Goal: Check status: Check status

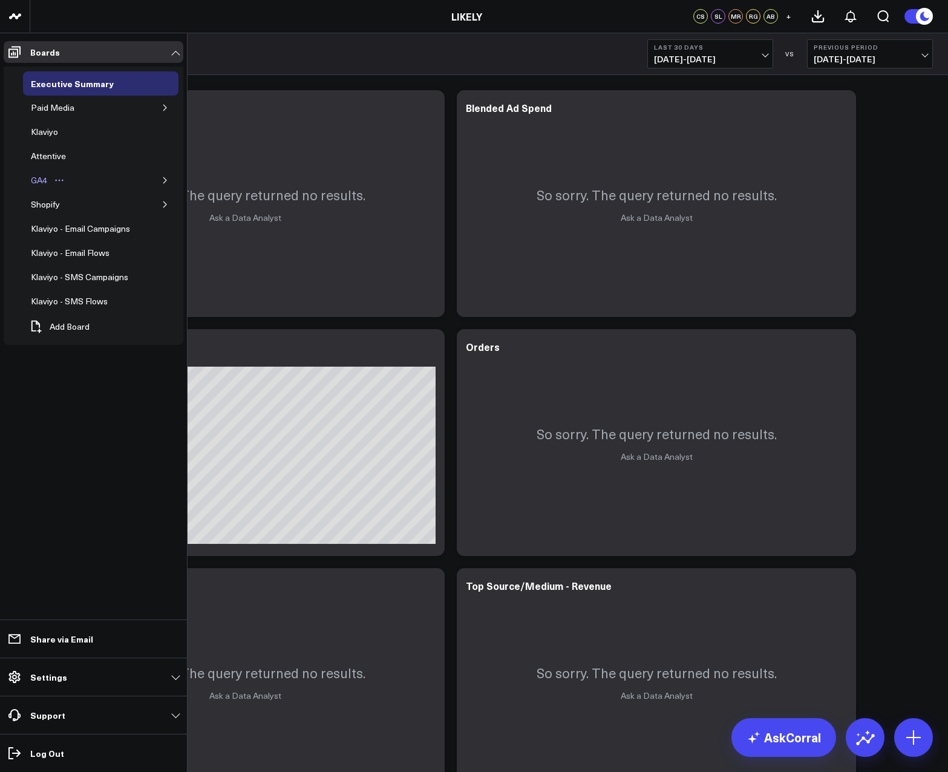
click at [40, 185] on div "GA4" at bounding box center [39, 180] width 22 height 15
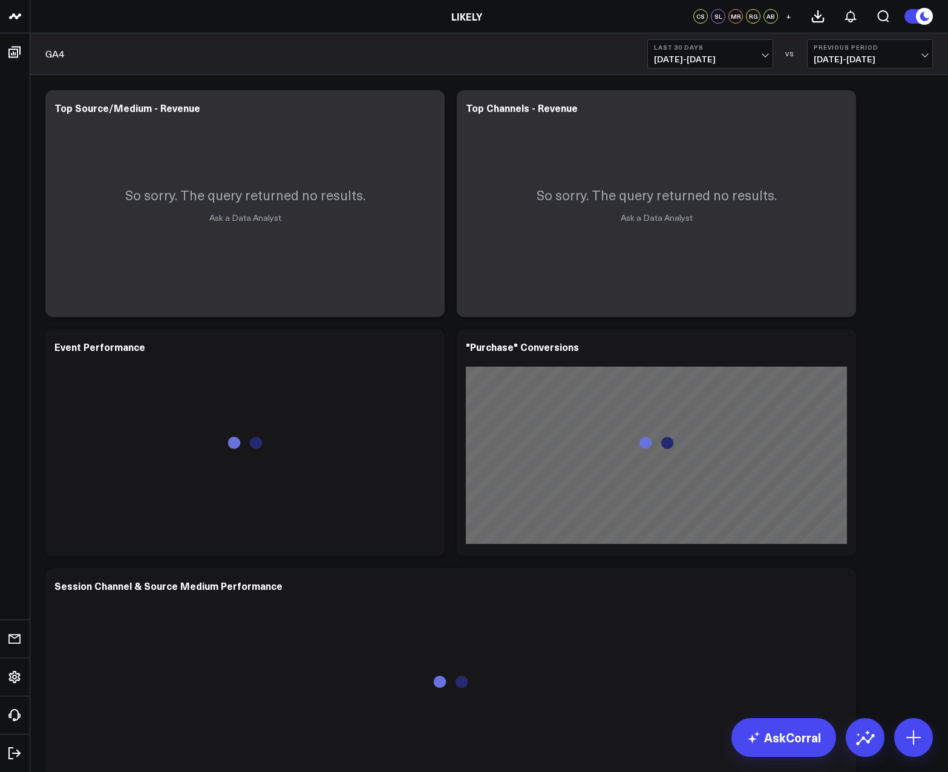
click at [761, 59] on span "[DATE] - [DATE]" at bounding box center [710, 59] width 113 height 10
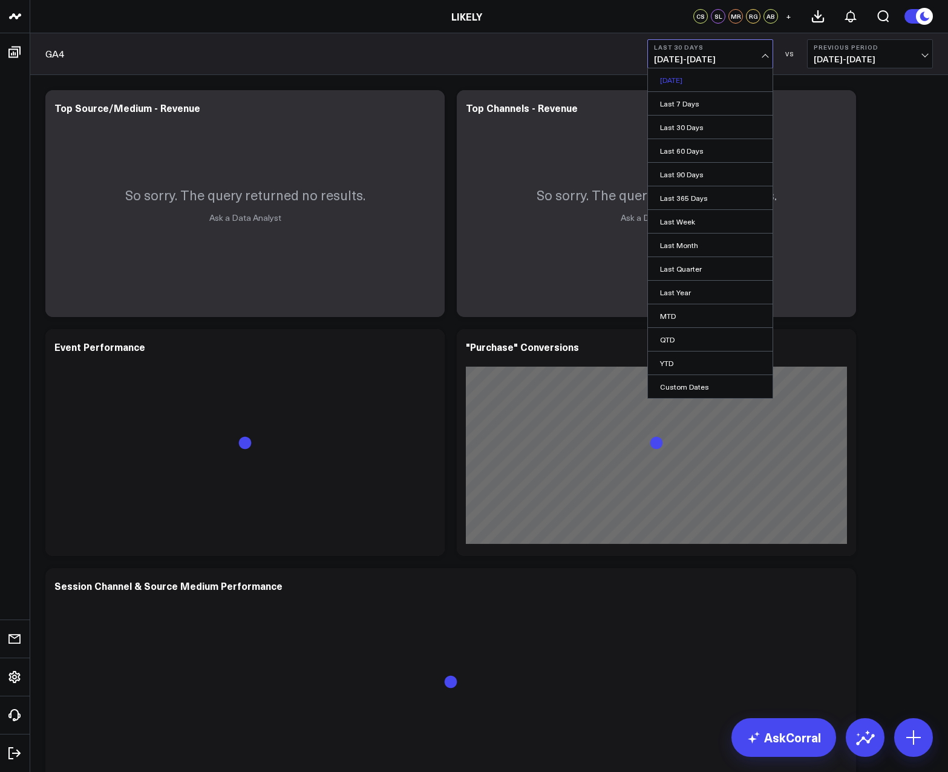
click at [737, 83] on link "[DATE]" at bounding box center [710, 79] width 125 height 23
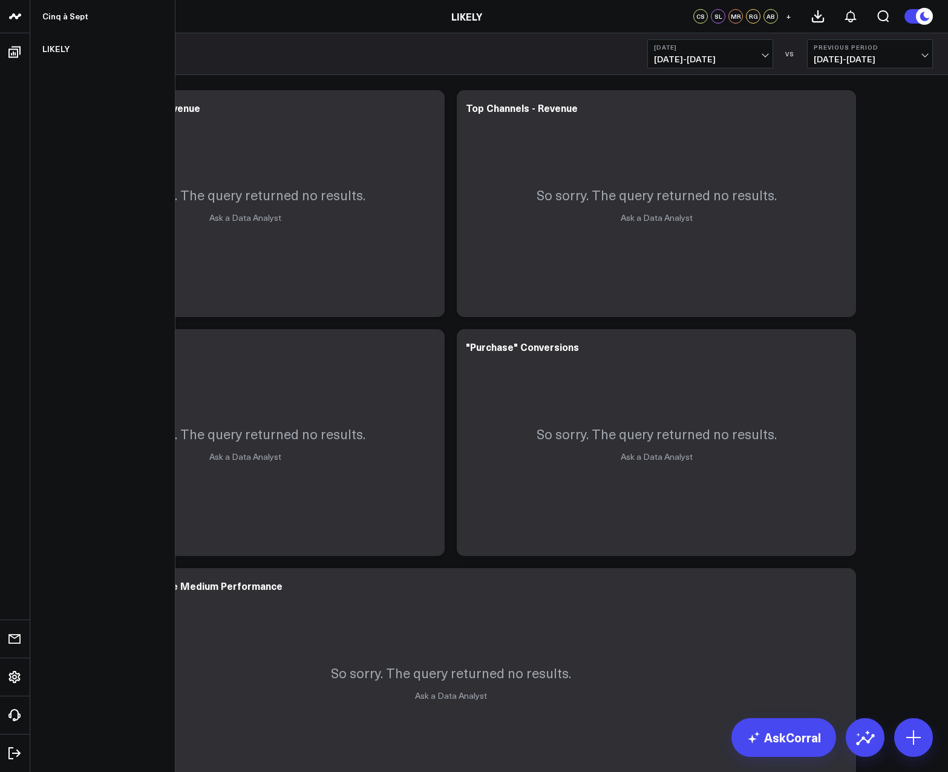
click at [18, 26] on link at bounding box center [15, 16] width 30 height 33
click at [62, 10] on link "Cinq à Sept" at bounding box center [102, 16] width 145 height 33
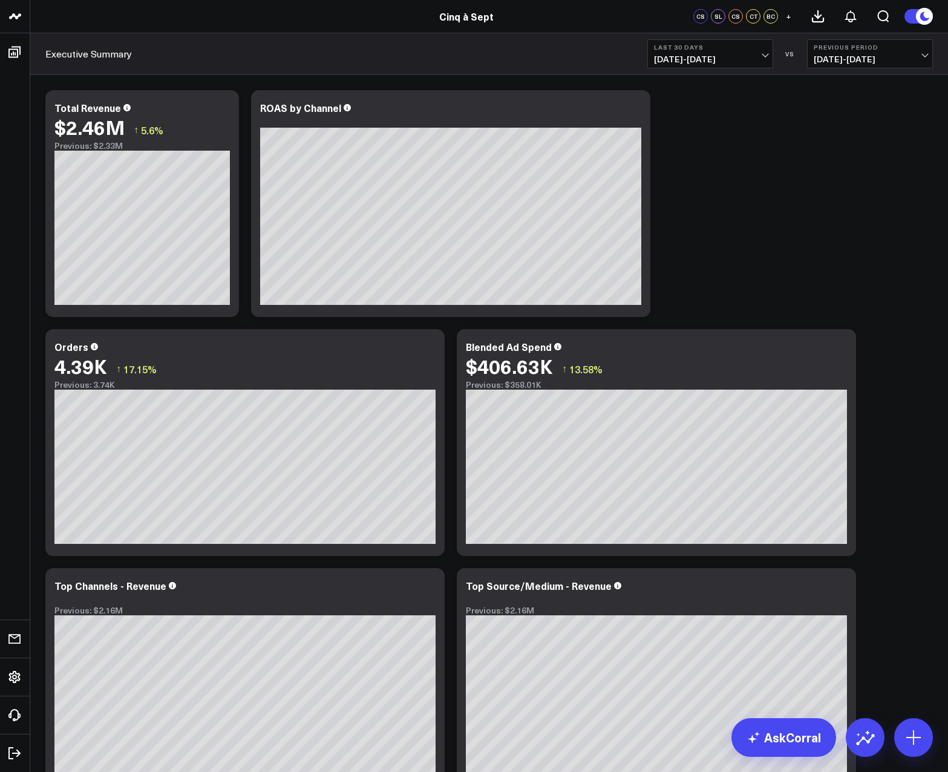
click at [766, 54] on span "09/15/25 - 10/14/25" at bounding box center [710, 59] width 113 height 10
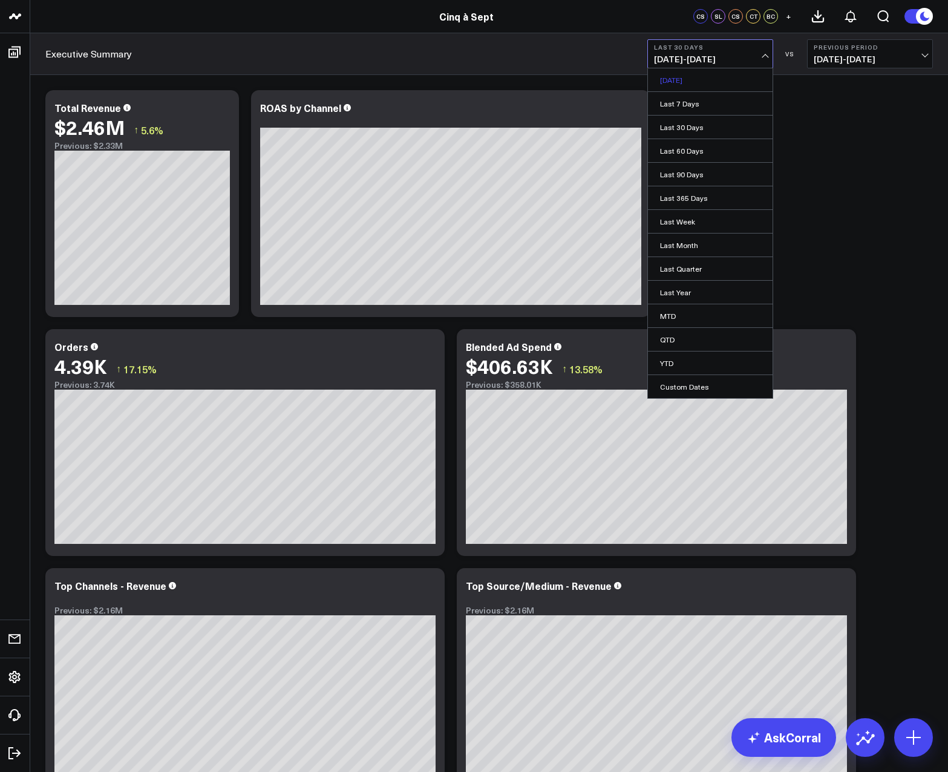
click at [710, 82] on link "Yesterday" at bounding box center [710, 79] width 125 height 23
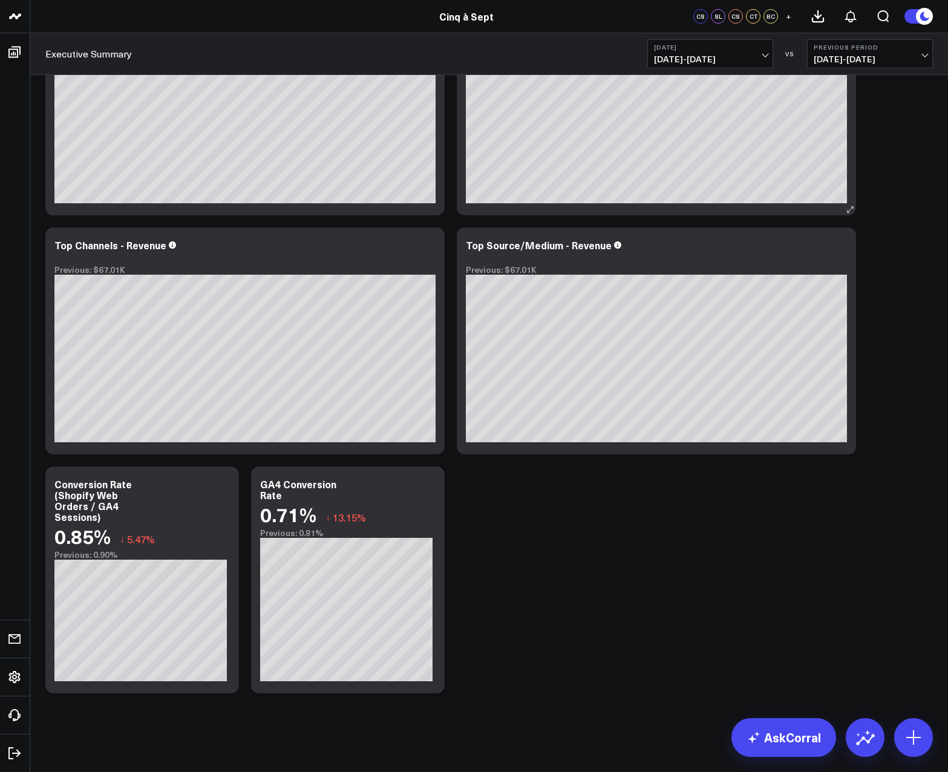
scroll to position [341, 0]
